Goal: Task Accomplishment & Management: Use online tool/utility

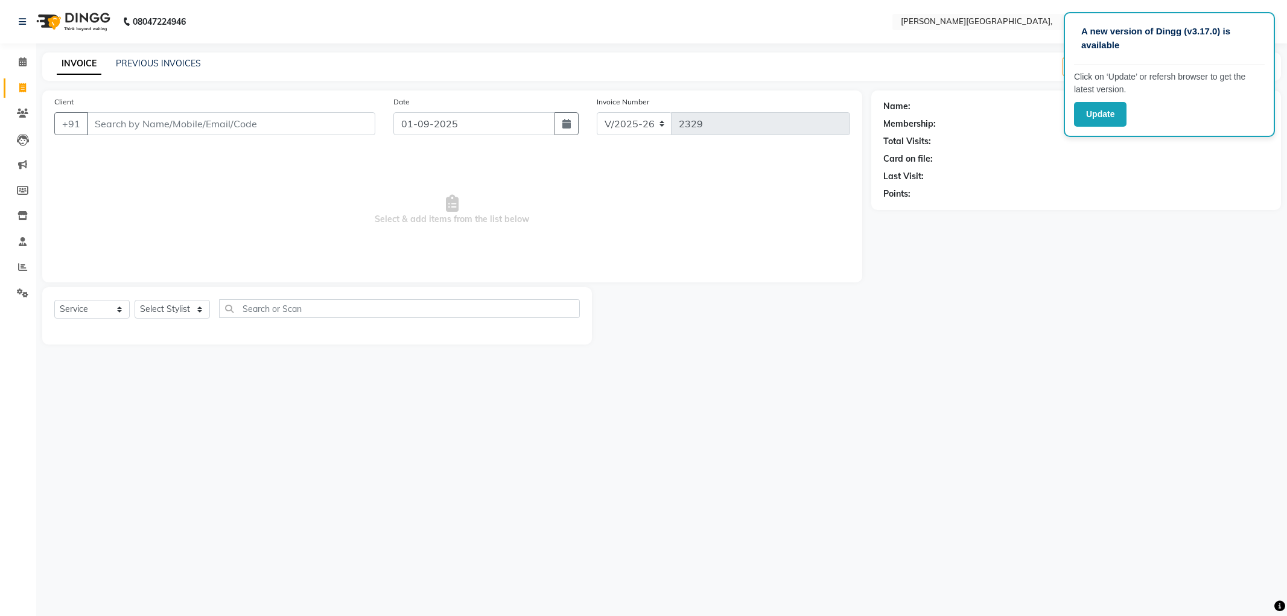
select select "6483"
select select "service"
click at [162, 58] on link "PREVIOUS INVOICES" at bounding box center [158, 63] width 85 height 11
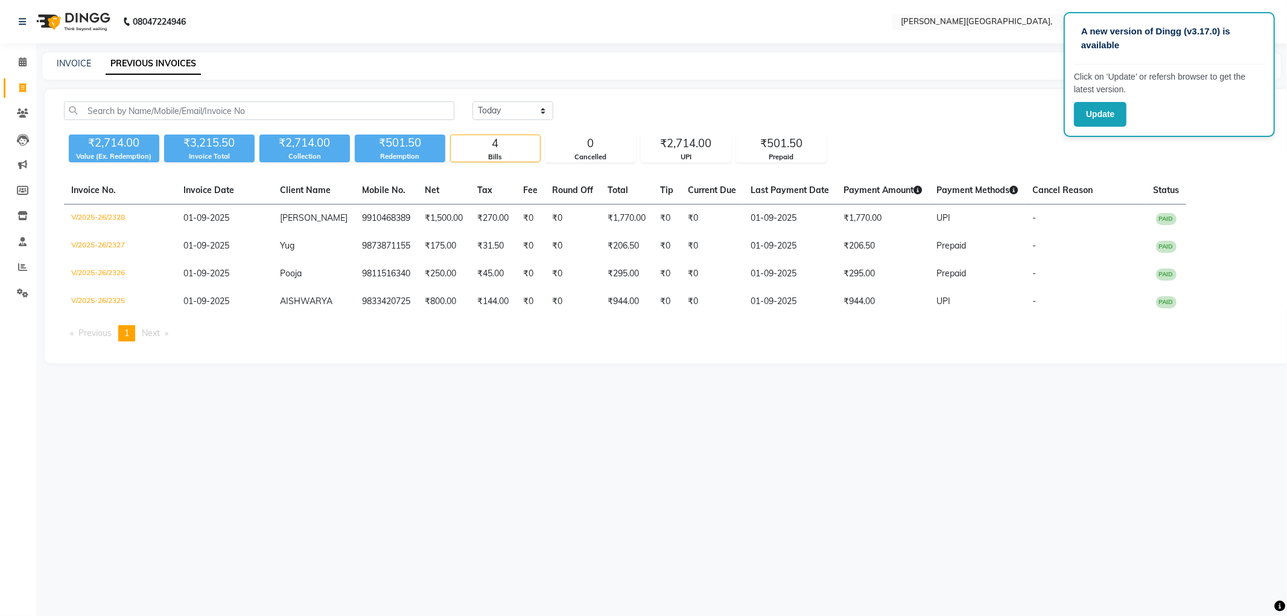
click at [481, 408] on div "A new version of Dingg (v3.17.0) is available Click on ‘Update’ or refersh brow…" at bounding box center [643, 308] width 1287 height 616
click at [22, 267] on icon at bounding box center [22, 266] width 9 height 9
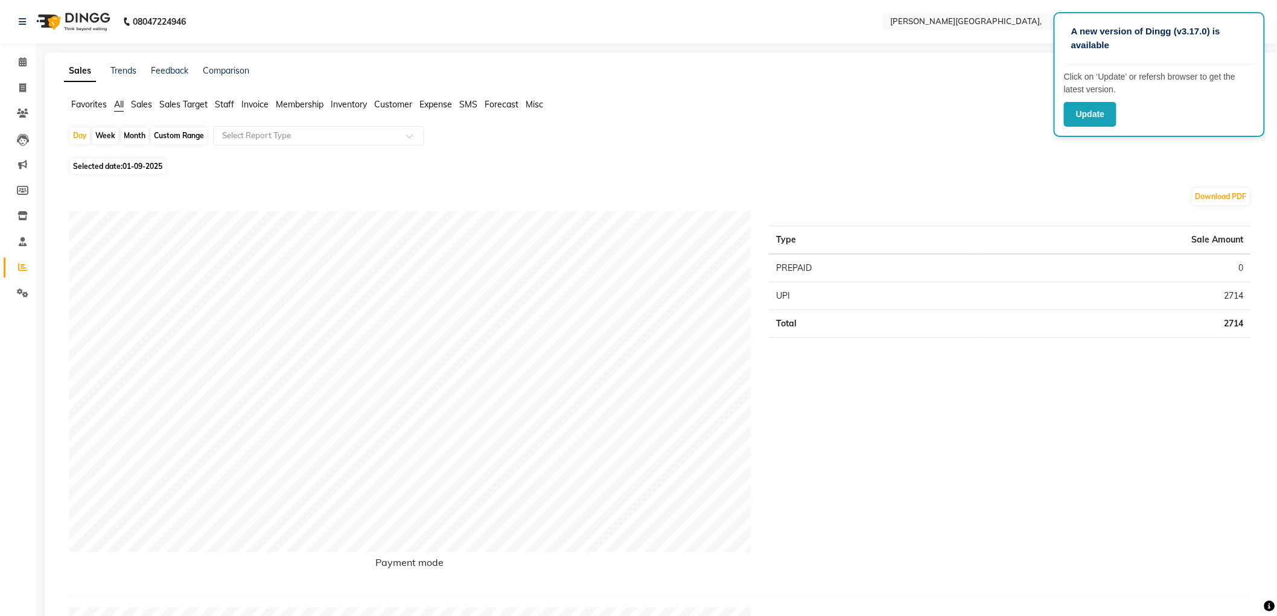
click at [227, 104] on span "Staff" at bounding box center [224, 104] width 19 height 11
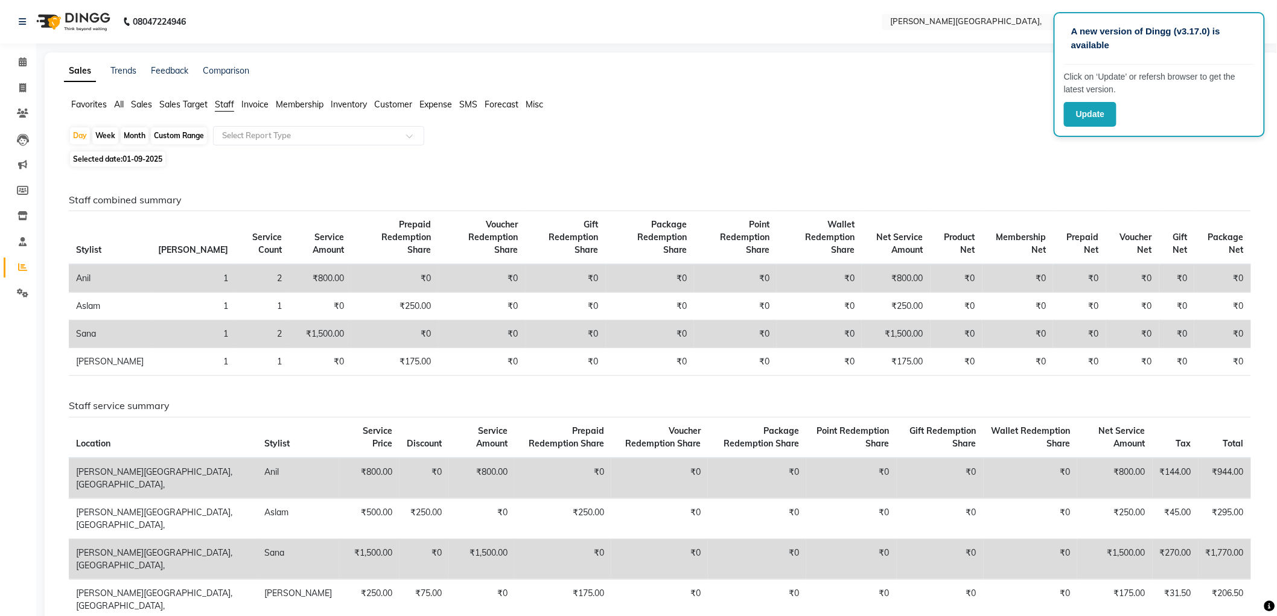
click at [134, 133] on div "Month" at bounding box center [135, 135] width 28 height 17
select select "9"
select select "2025"
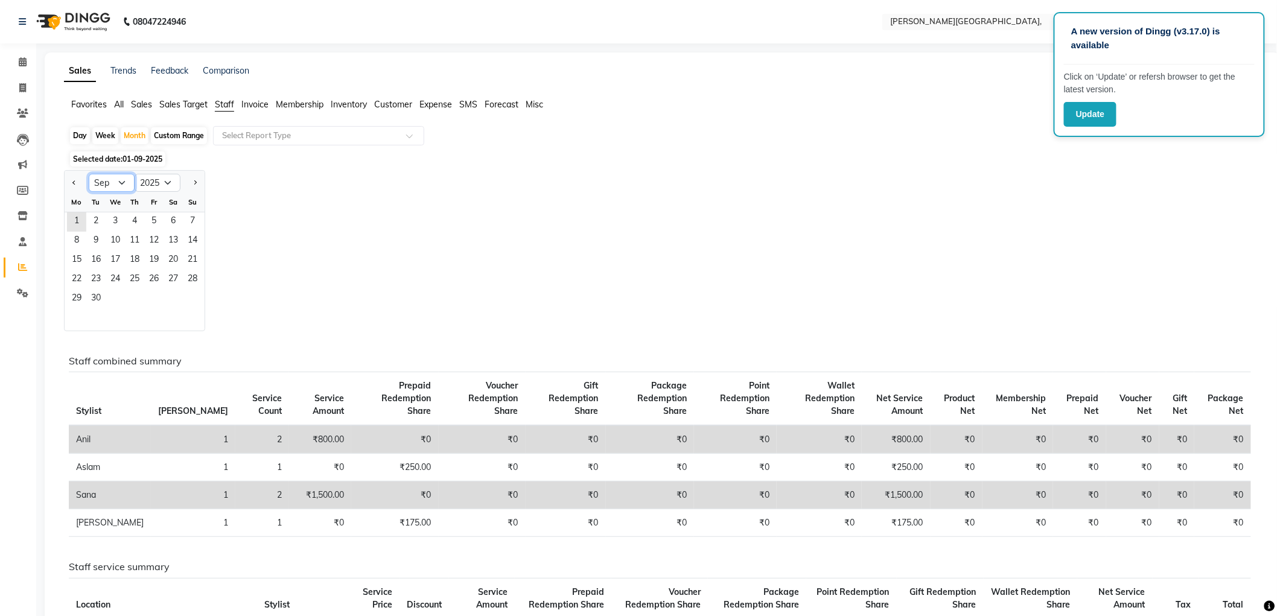
click at [124, 182] on select "Jan Feb Mar Apr May Jun [DATE] Aug Sep Oct Nov Dec" at bounding box center [112, 183] width 46 height 18
select select "8"
click at [89, 174] on select "Jan Feb Mar Apr May Jun [DATE] Aug Sep Oct Nov Dec" at bounding box center [112, 183] width 46 height 18
click at [151, 218] on span "1" at bounding box center [153, 221] width 19 height 19
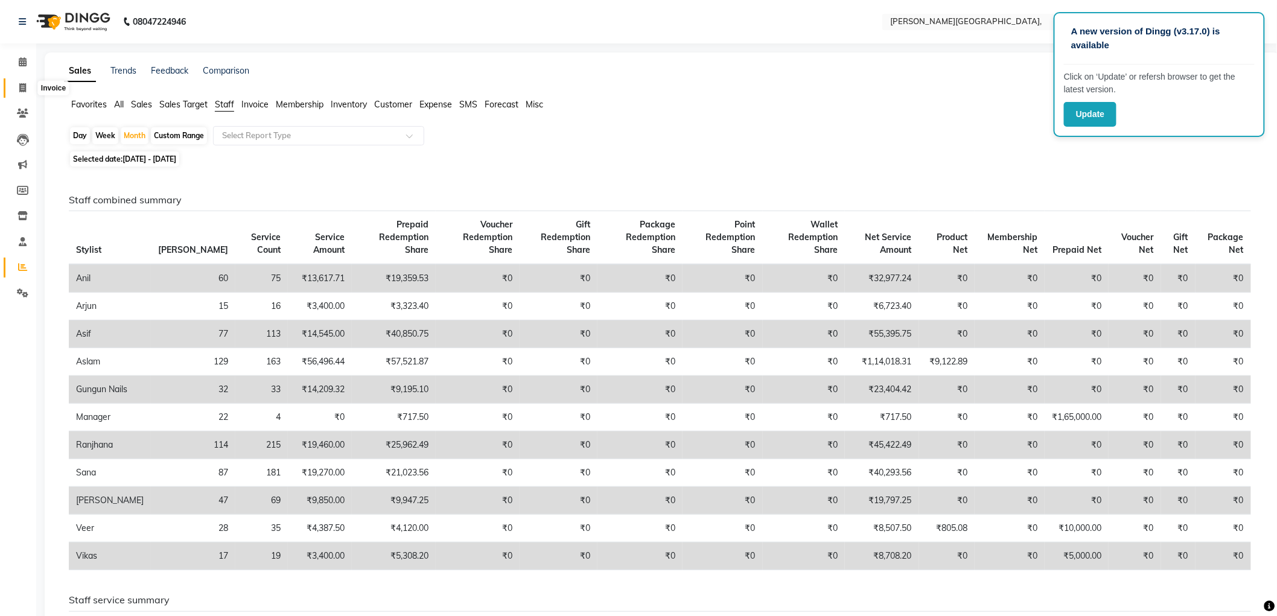
click at [21, 87] on icon at bounding box center [22, 87] width 7 height 9
select select "service"
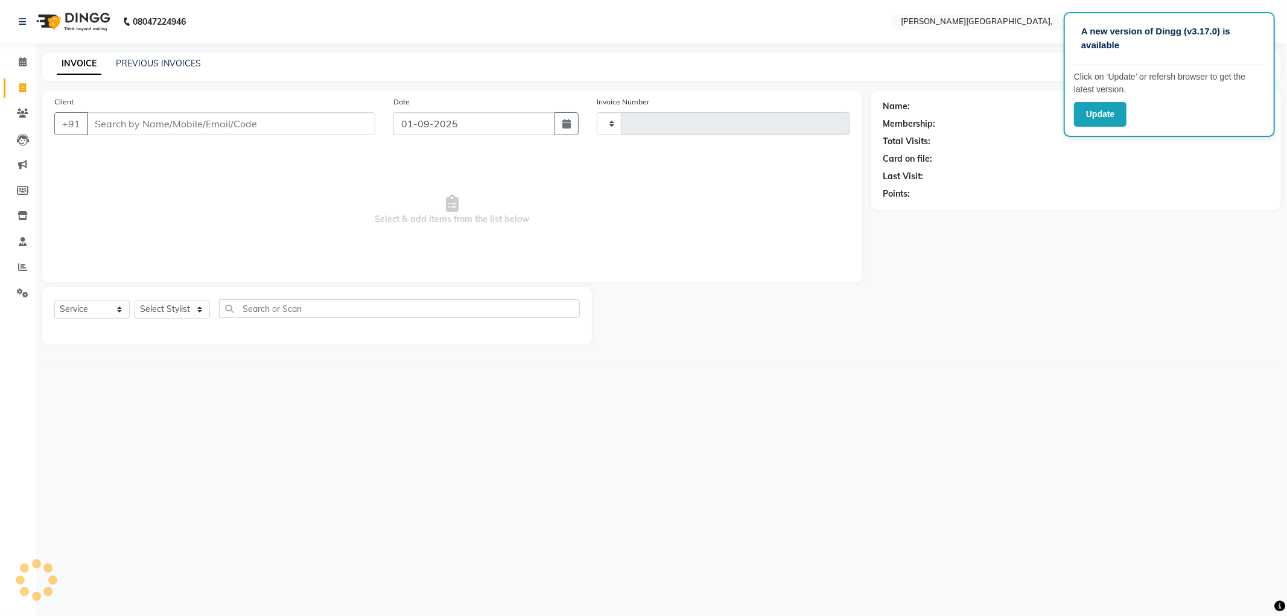
type input "2329"
select select "6483"
click at [148, 68] on link "PREVIOUS INVOICES" at bounding box center [158, 63] width 85 height 11
